Goal: Task Accomplishment & Management: Manage account settings

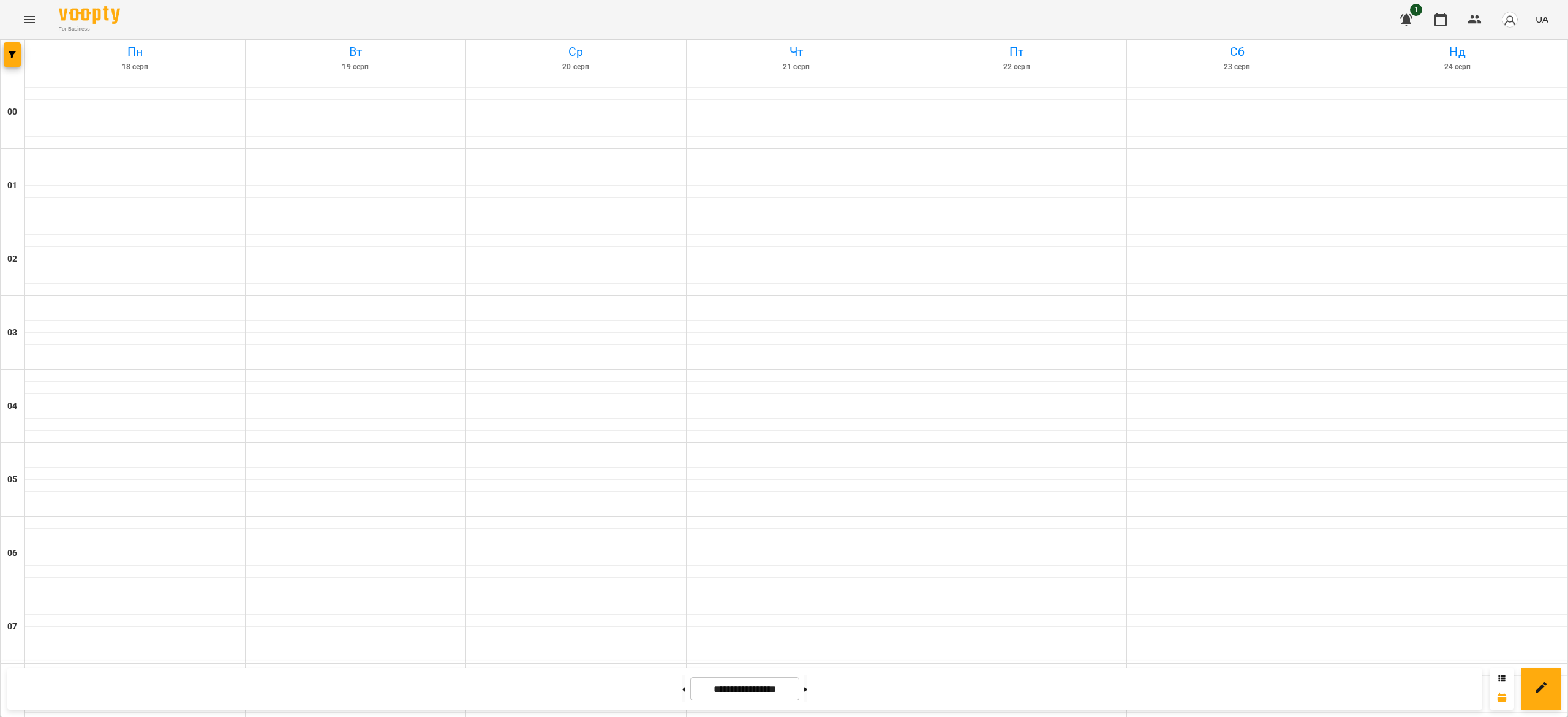
scroll to position [575, 0]
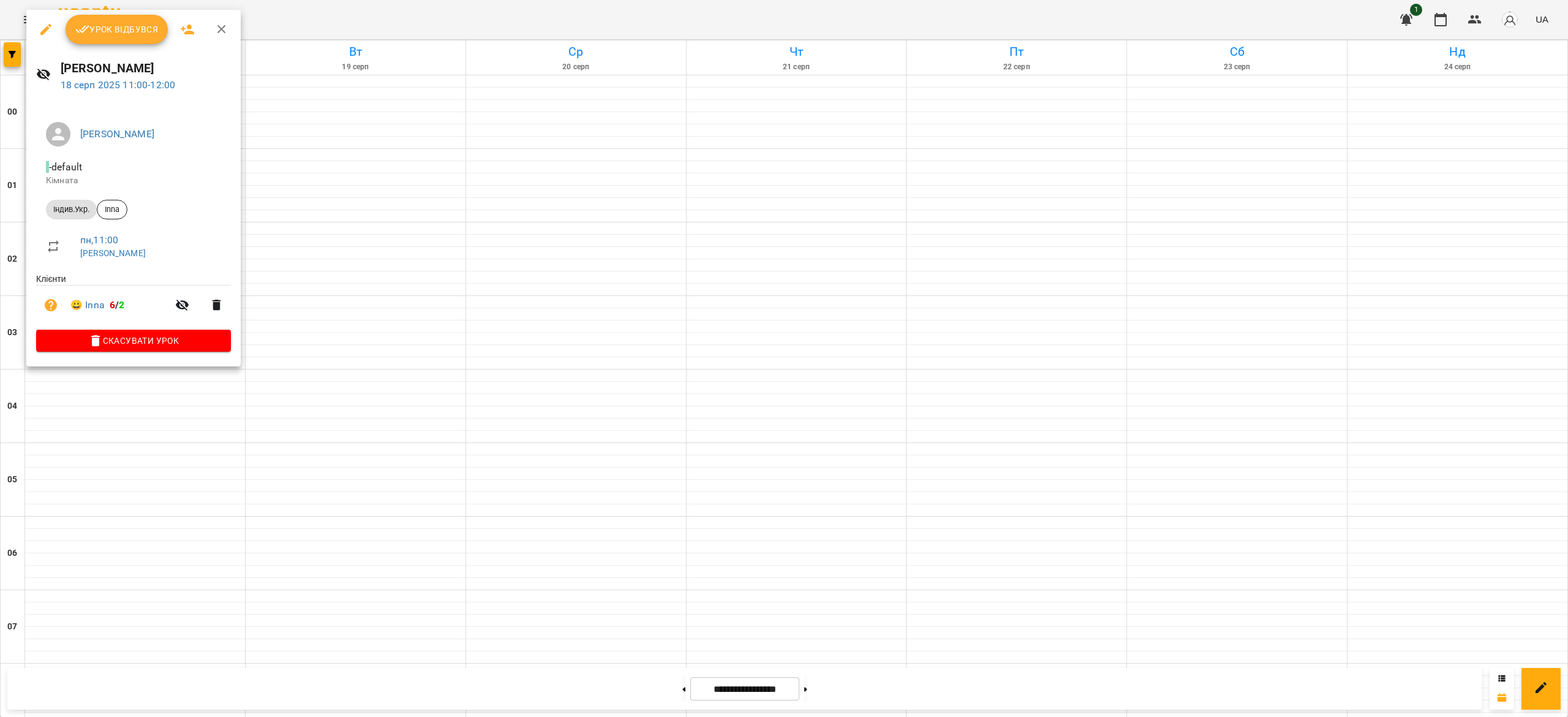
click at [112, 28] on span "Урок відбувся" at bounding box center [116, 29] width 84 height 15
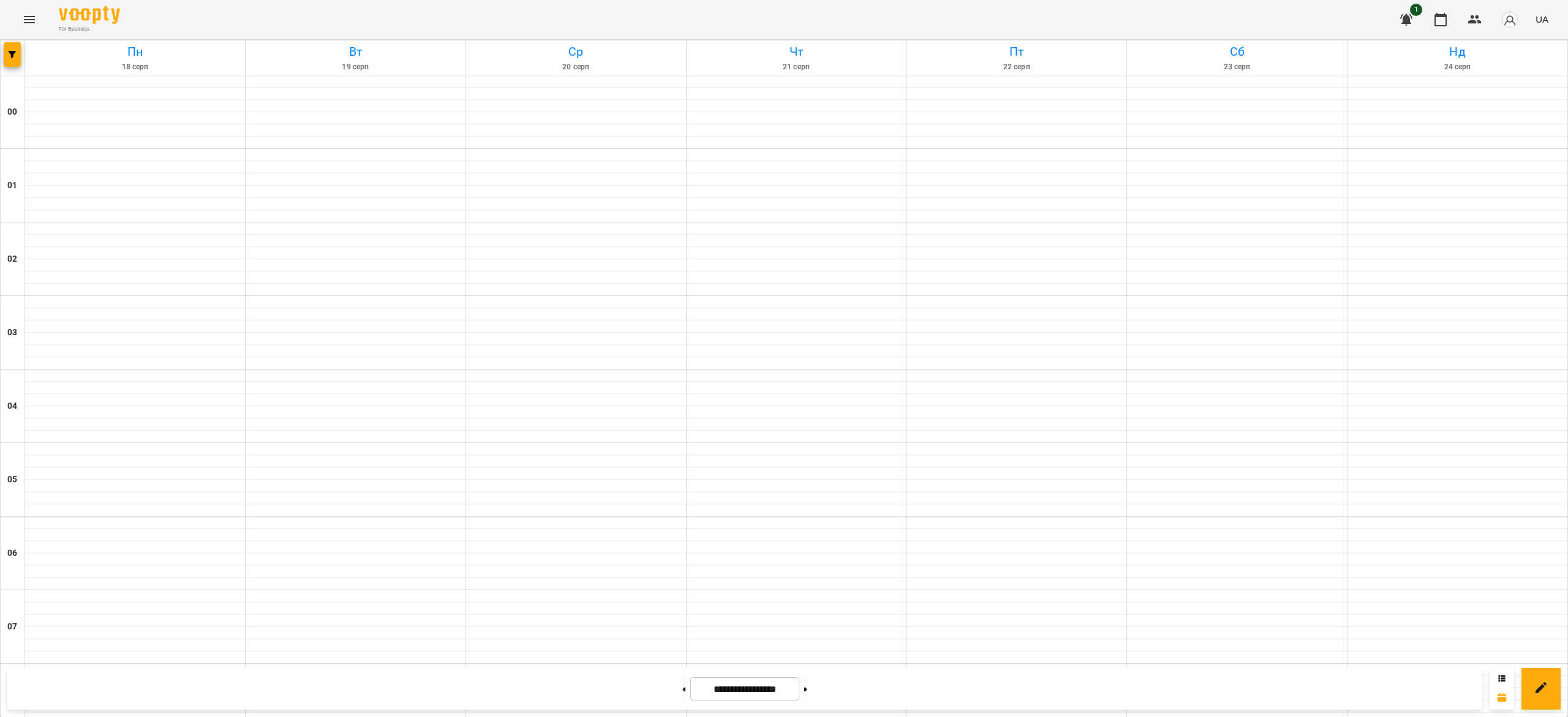
scroll to position [712, 0]
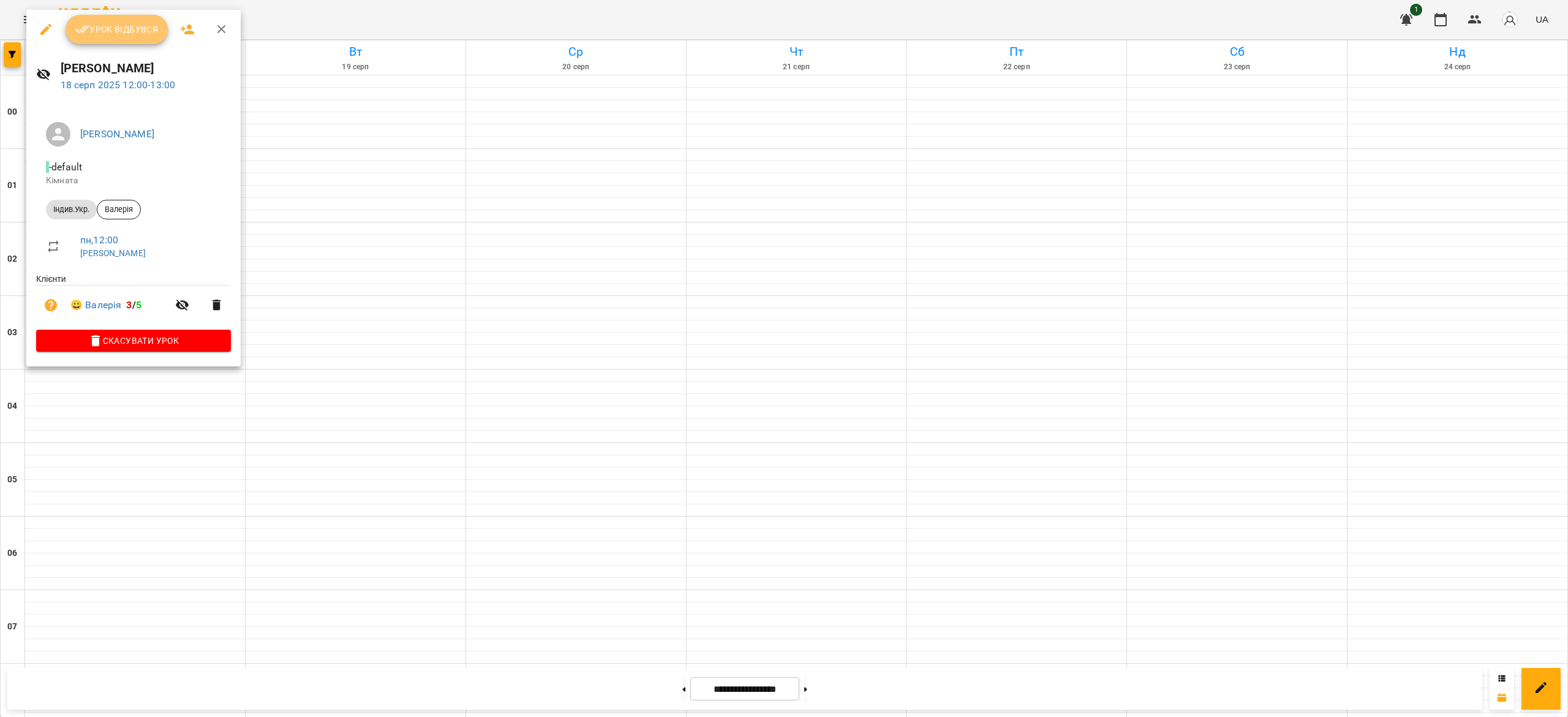
click at [127, 35] on span "Урок відбувся" at bounding box center [116, 29] width 84 height 15
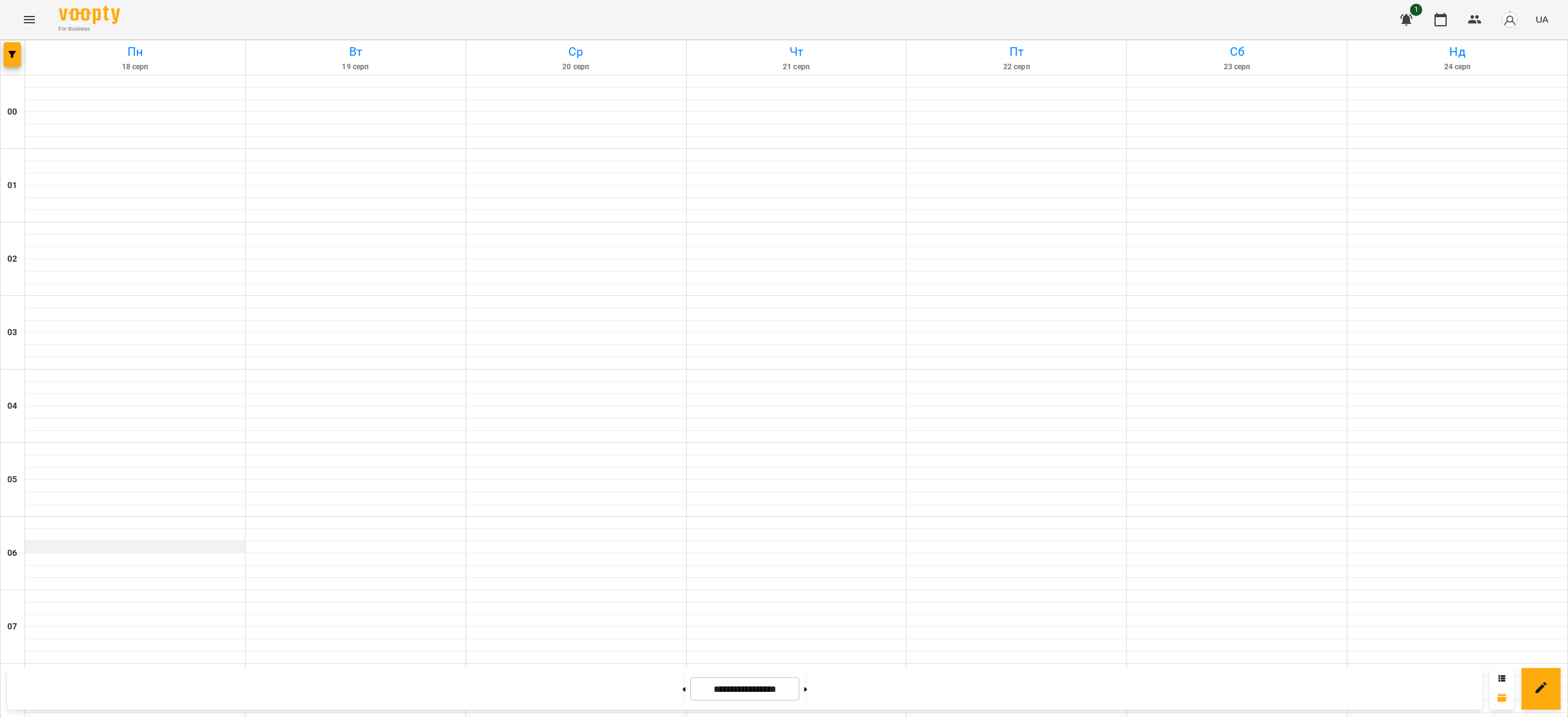
scroll to position [507, 0]
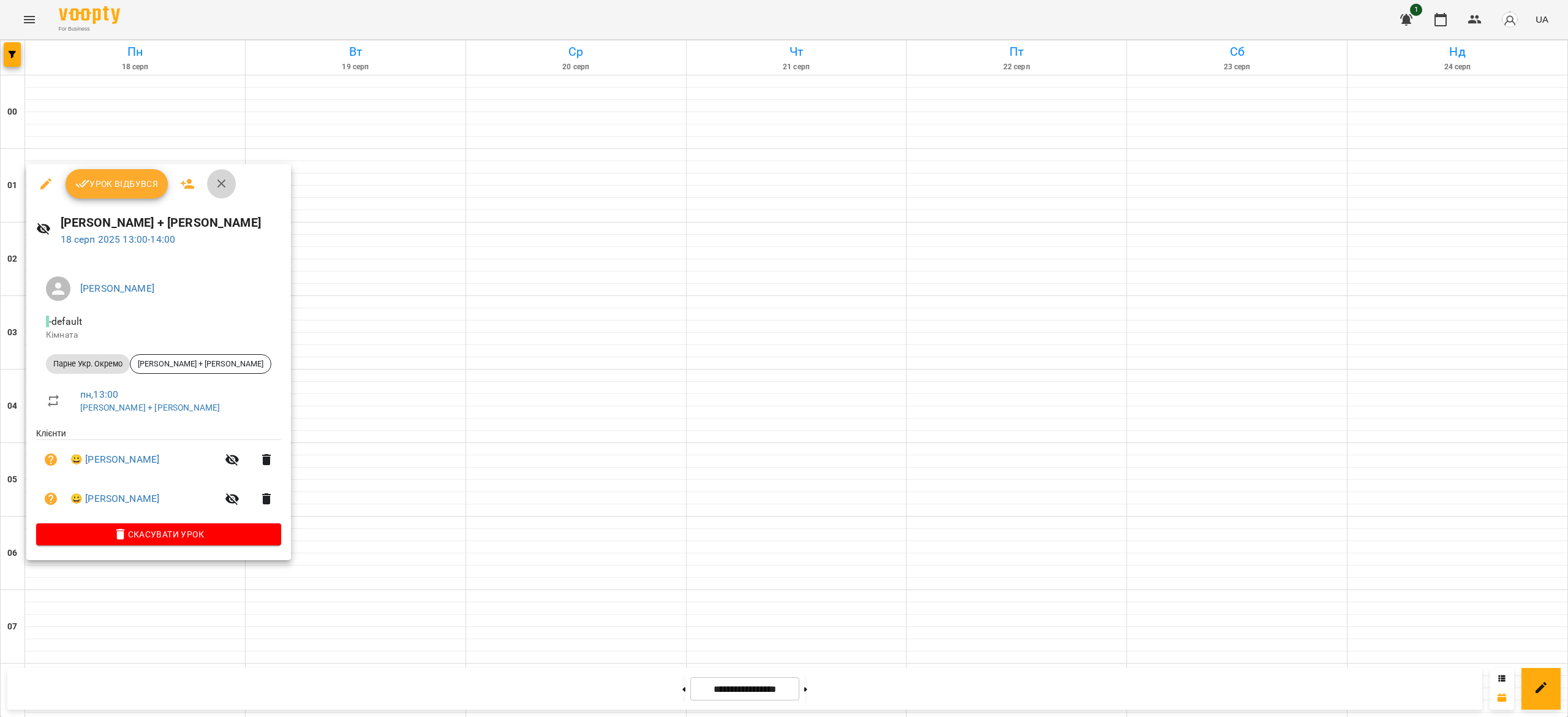
click at [223, 192] on button "button" at bounding box center [222, 184] width 30 height 30
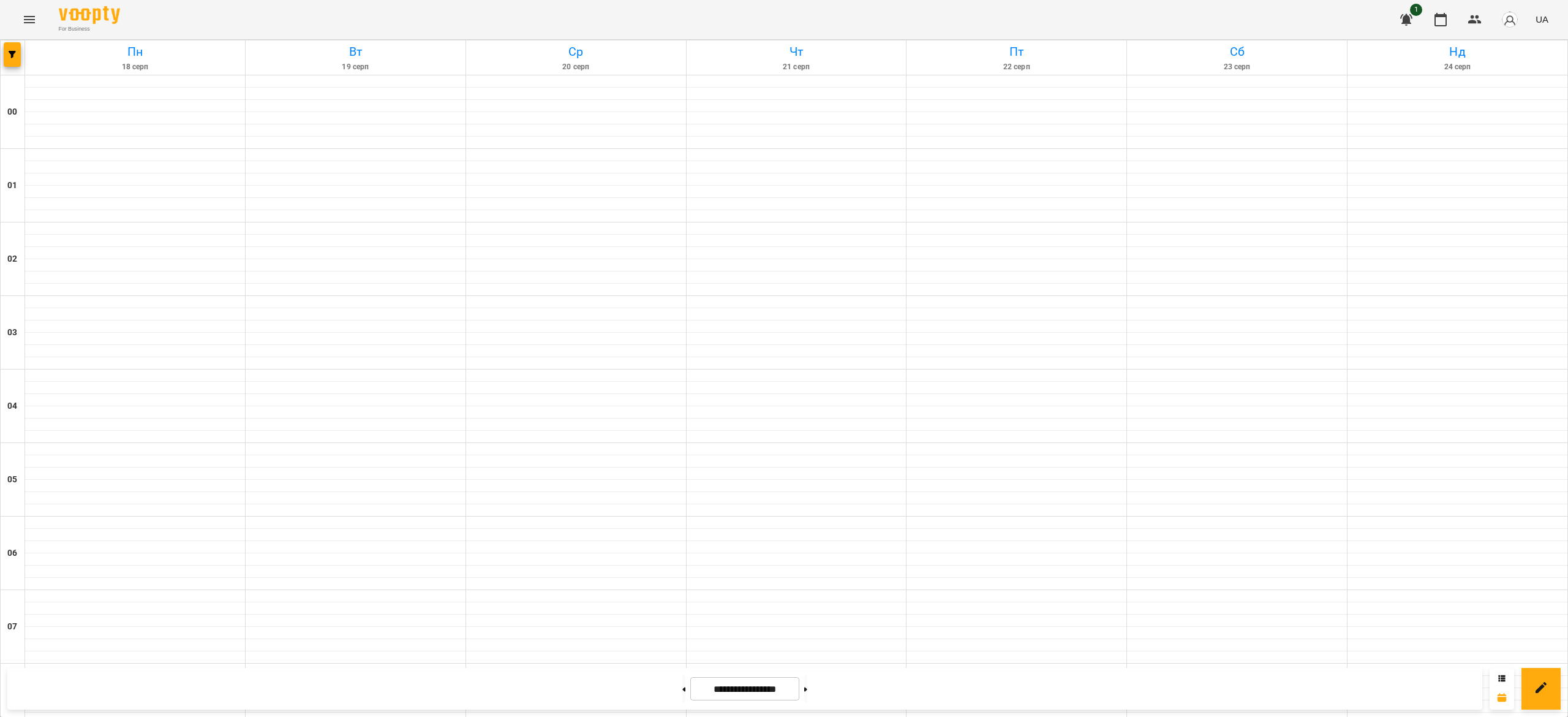
scroll to position [948, 0]
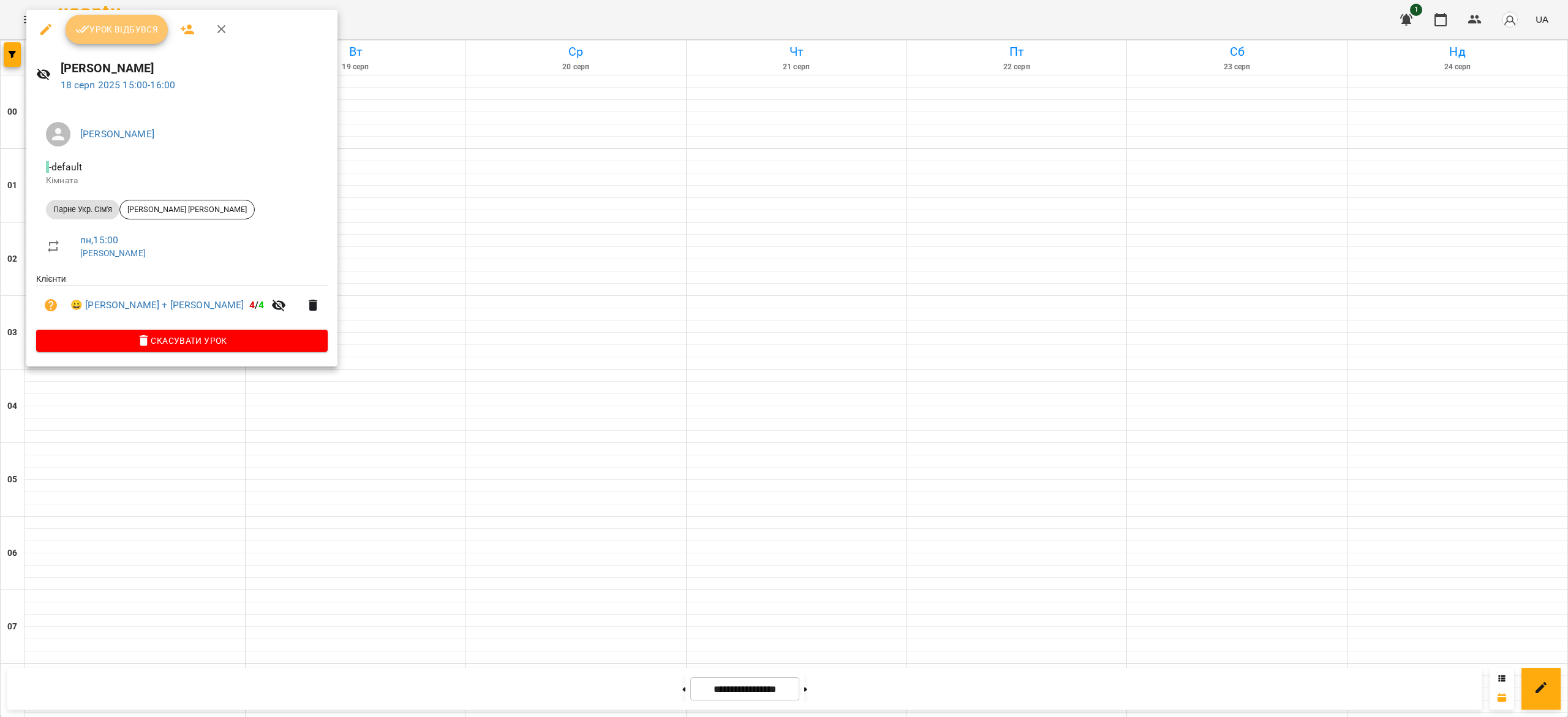
click at [118, 38] on button "Урок відбувся" at bounding box center [117, 30] width 103 height 30
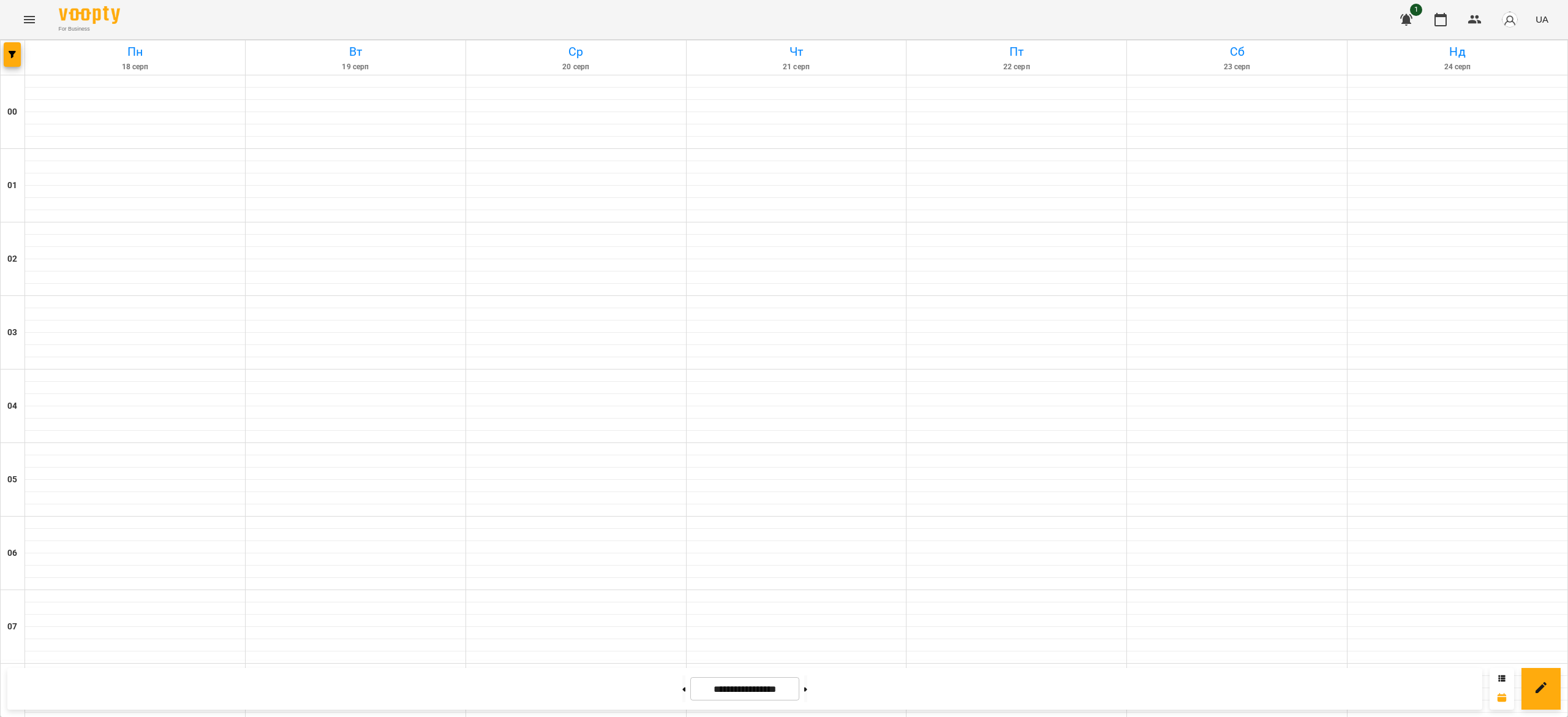
scroll to position [822, 0]
